Goal: Task Accomplishment & Management: Use online tool/utility

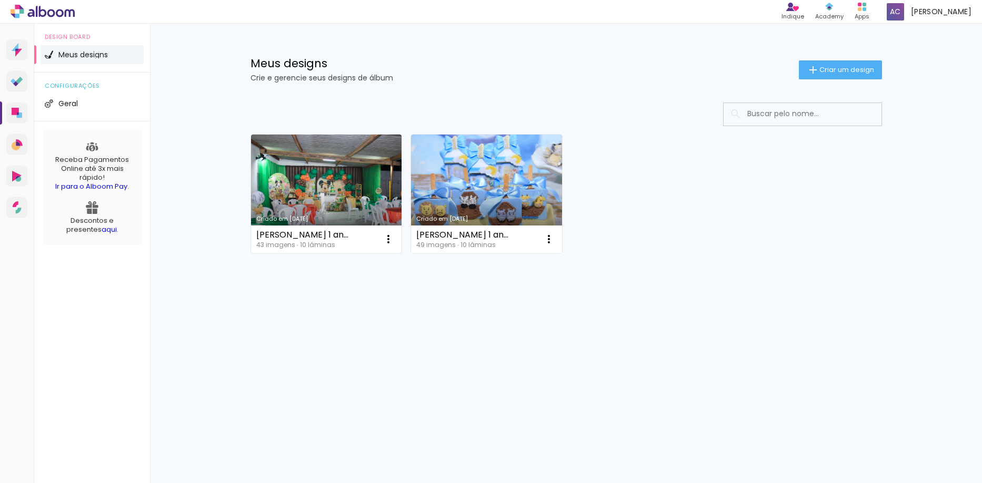
click at [296, 169] on link "Criado em [DATE]" at bounding box center [326, 194] width 151 height 119
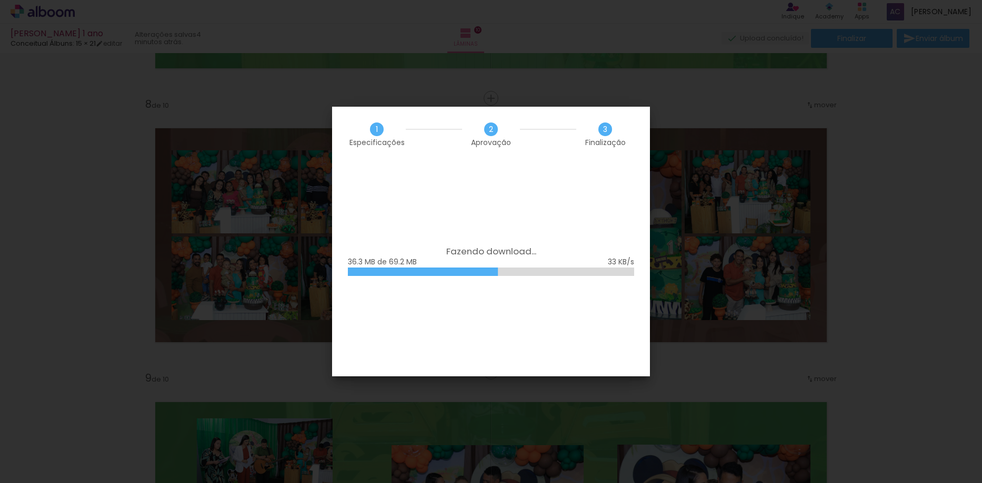
scroll to position [1473, 0]
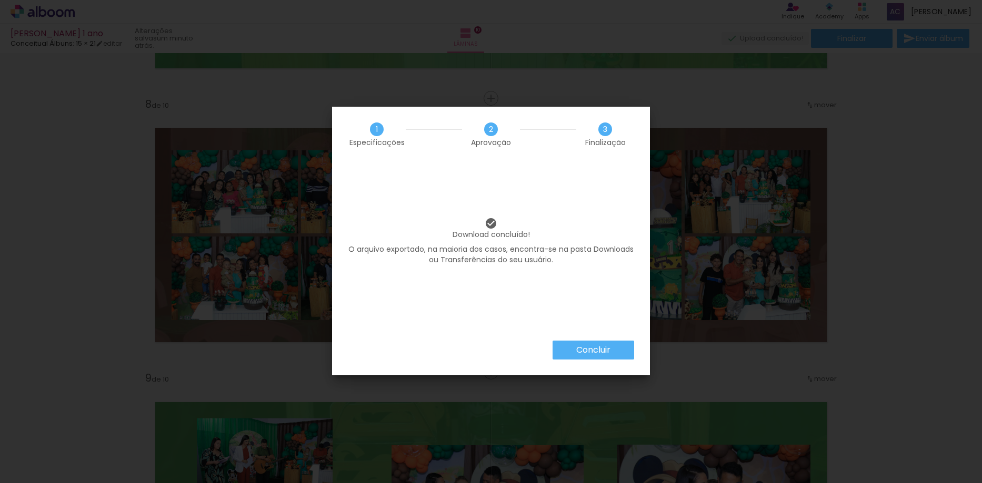
click at [0, 0] on slot "Concluir" at bounding box center [0, 0] width 0 height 0
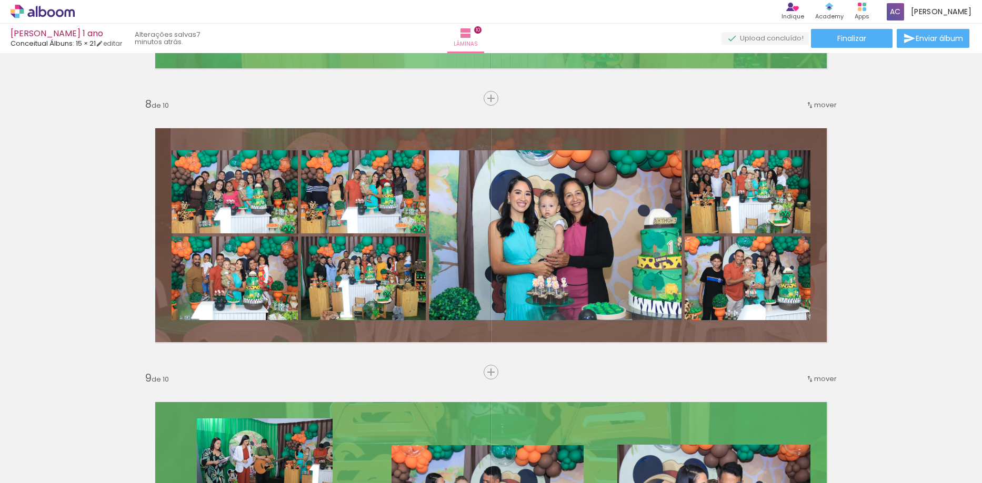
scroll to position [1473, 0]
